Goal: Check status: Check status

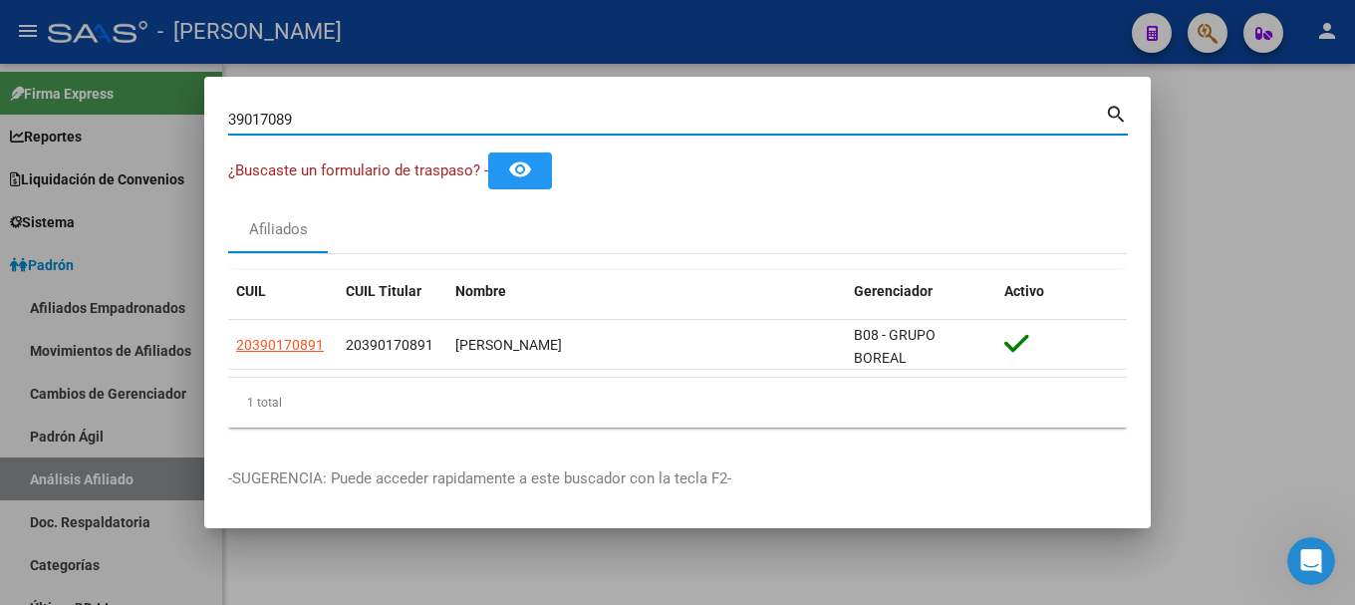
click at [929, 123] on input "39017089" at bounding box center [666, 120] width 877 height 18
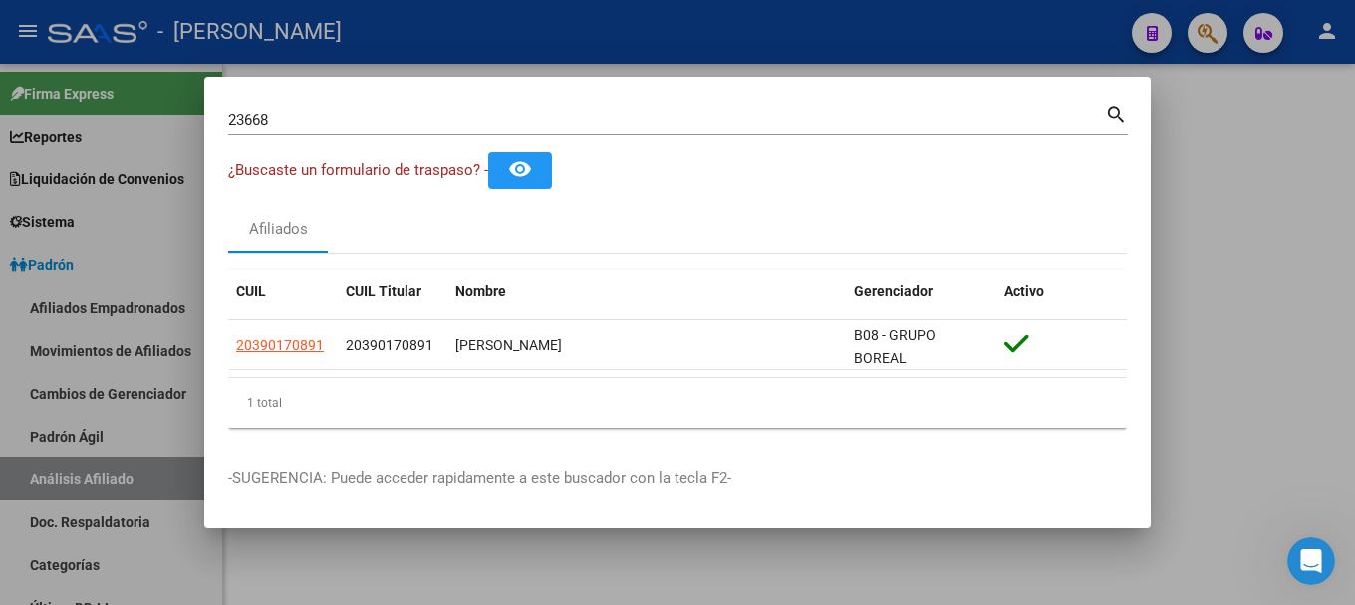
click at [670, 120] on input "23668" at bounding box center [666, 120] width 877 height 18
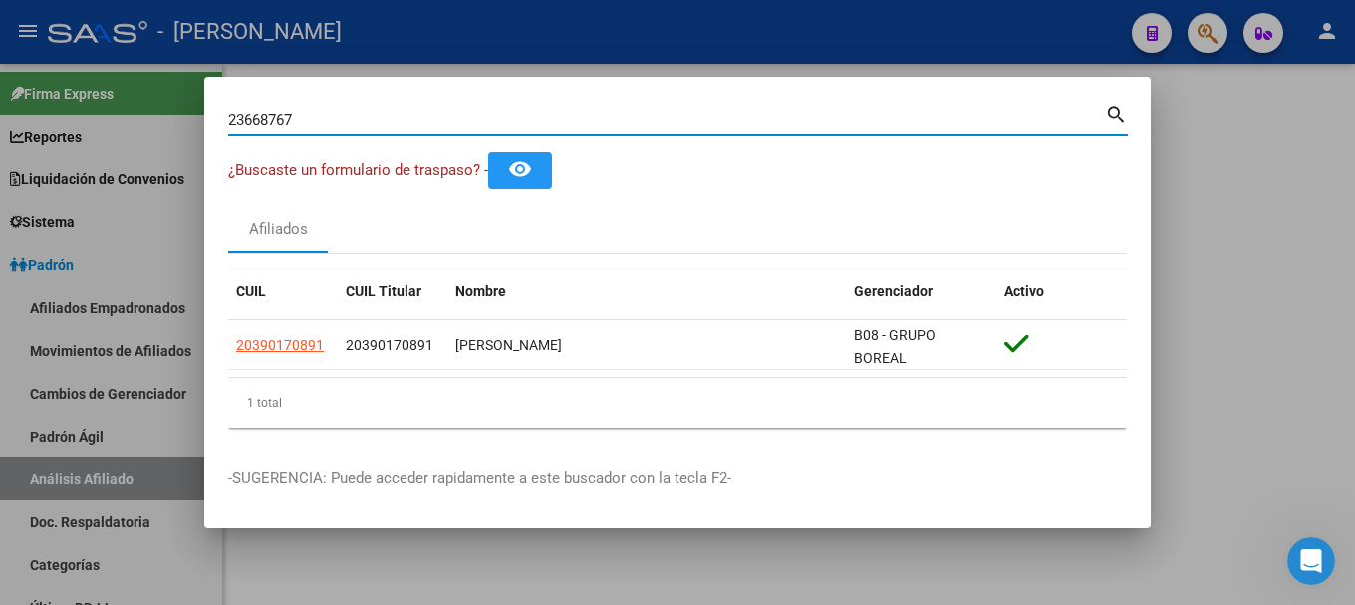
type input "23668767"
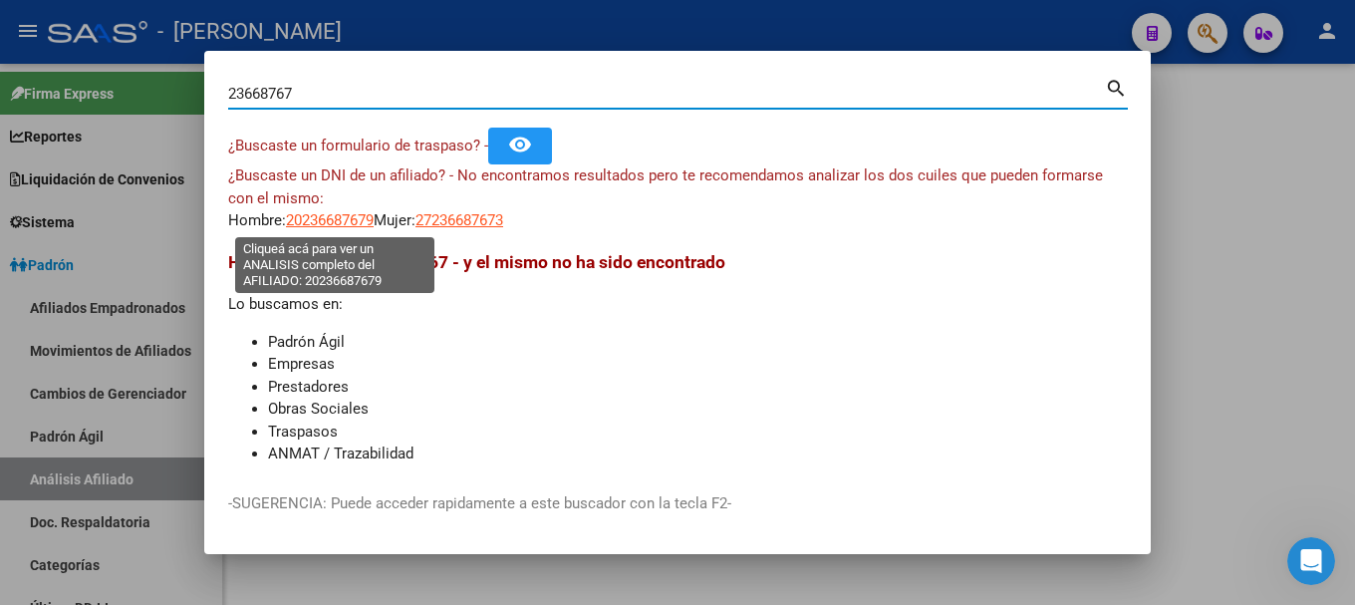
click at [333, 221] on span "20236687679" at bounding box center [330, 220] width 88 height 18
type textarea "20236687679"
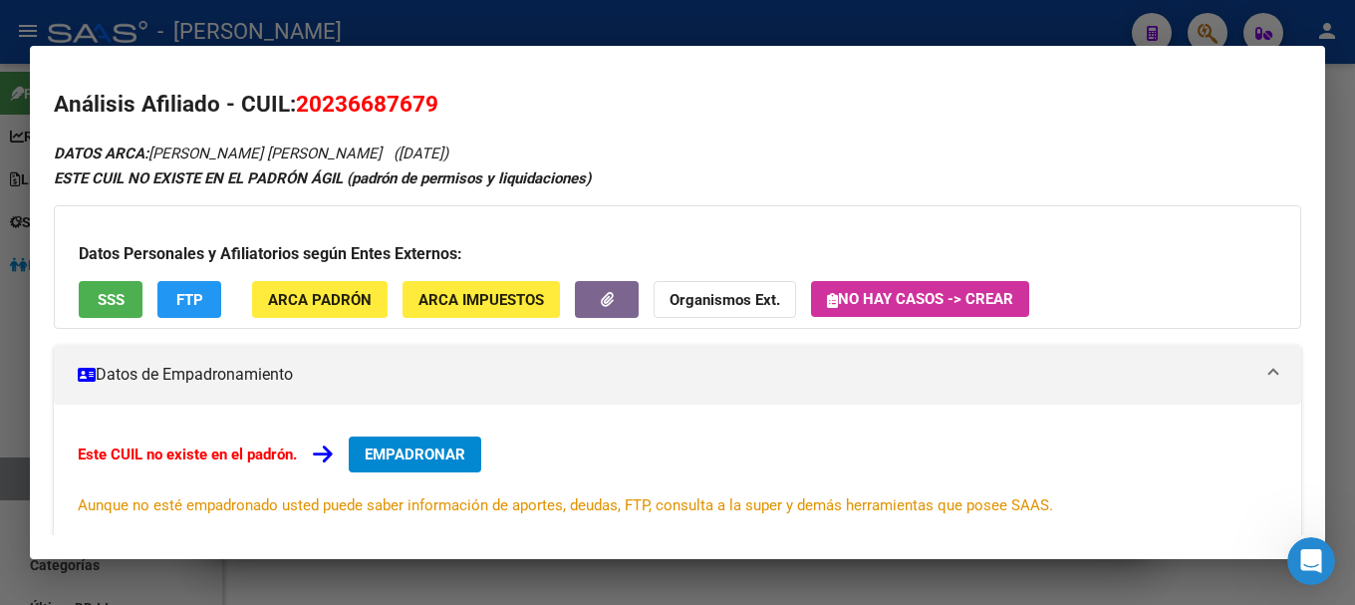
click at [402, 105] on span "20236687679" at bounding box center [367, 104] width 143 height 26
copy span "20236687679"
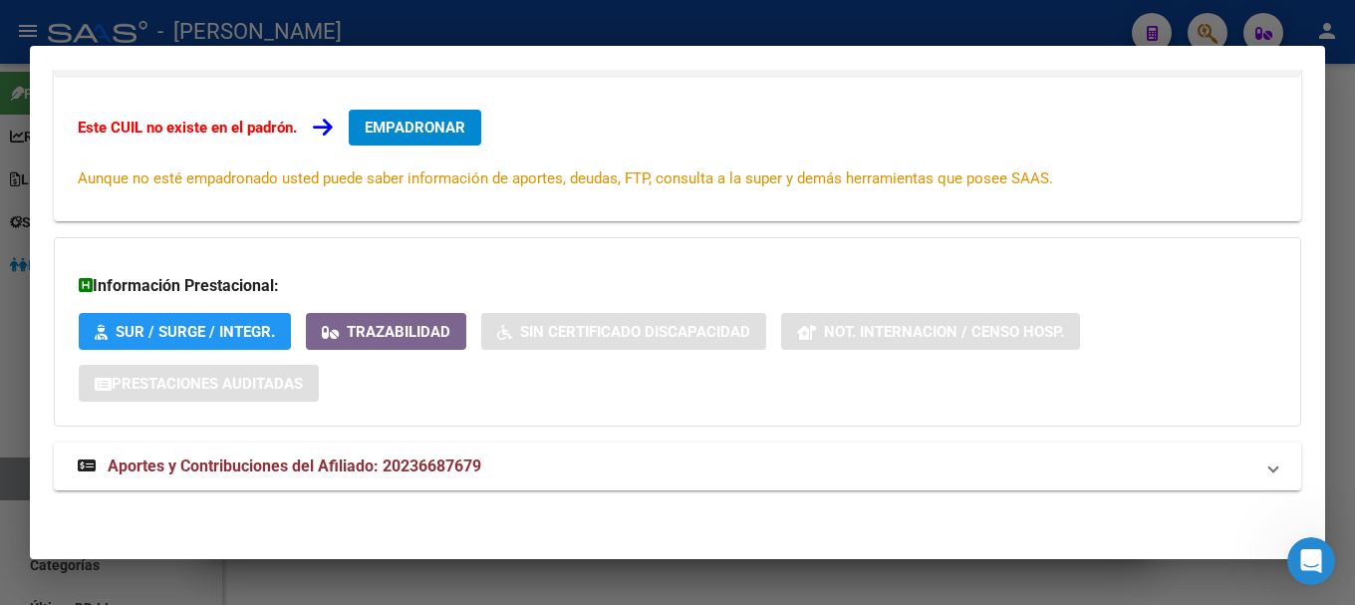
click at [600, 467] on mat-panel-title "Aportes y Contribuciones del Afiliado: 20236687679" at bounding box center [666, 466] width 1176 height 24
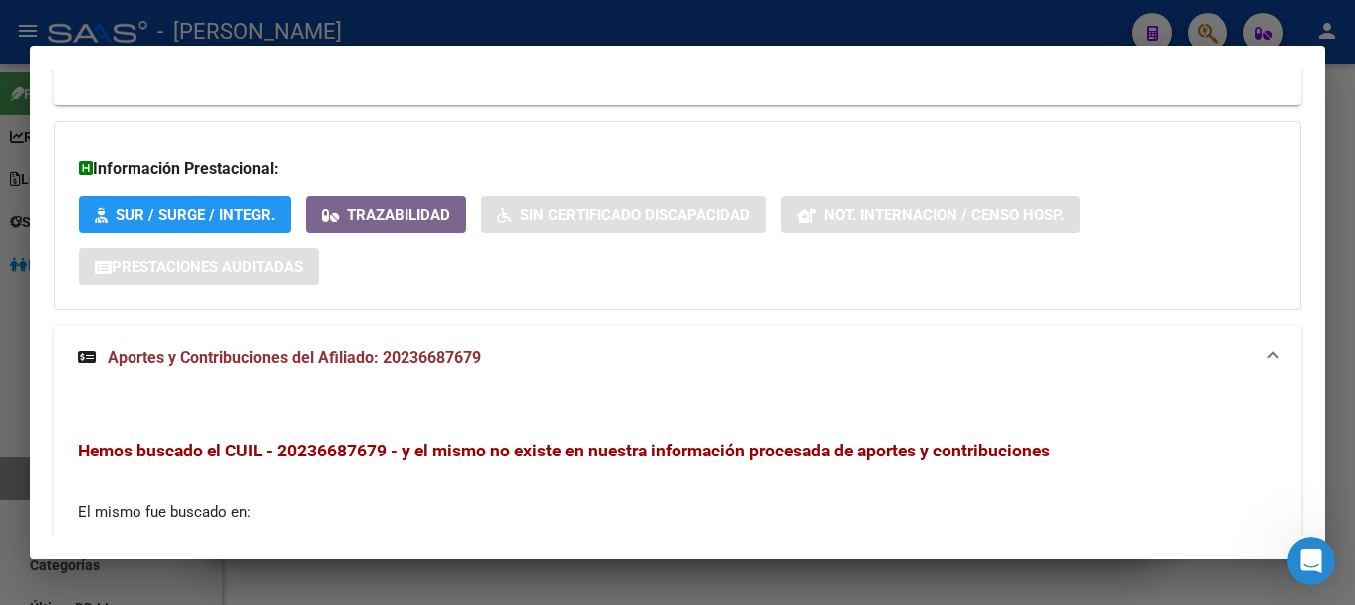
click at [724, 351] on mat-panel-title "Aportes y Contribuciones del Afiliado: 20236687679" at bounding box center [666, 358] width 1176 height 24
